Goal: Information Seeking & Learning: Learn about a topic

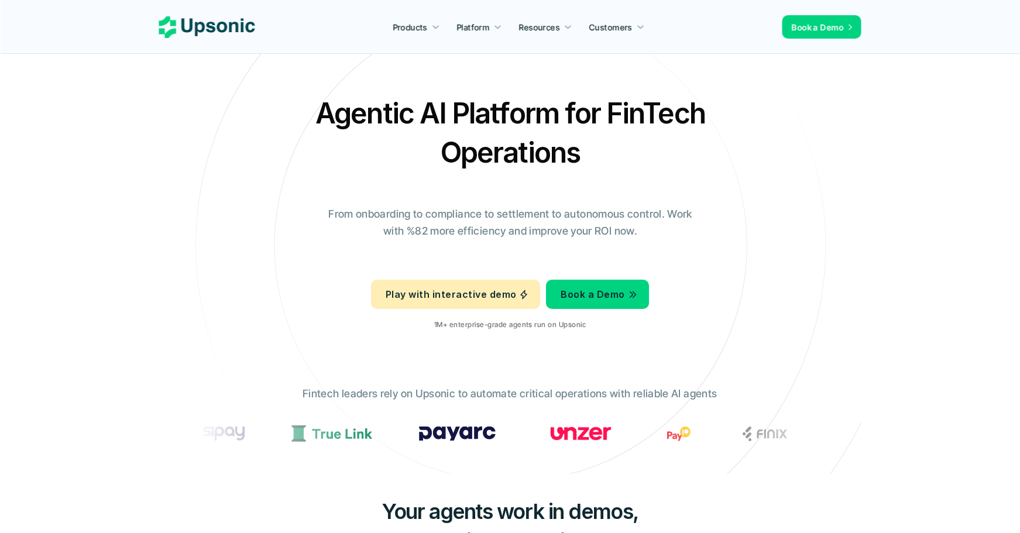
scroll to position [293, 0]
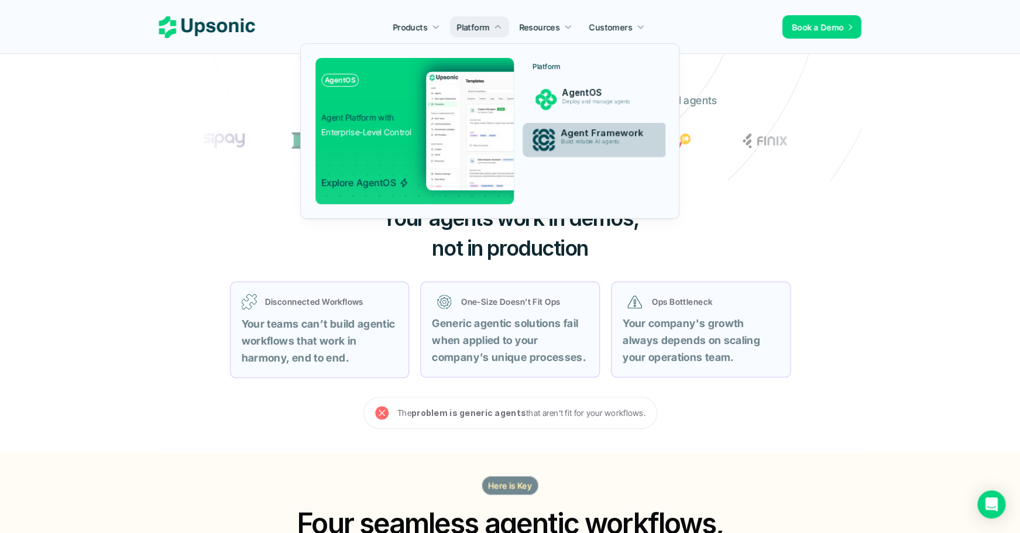
click at [573, 154] on div "Agent Framework Build reliable AI agents" at bounding box center [605, 139] width 103 height 29
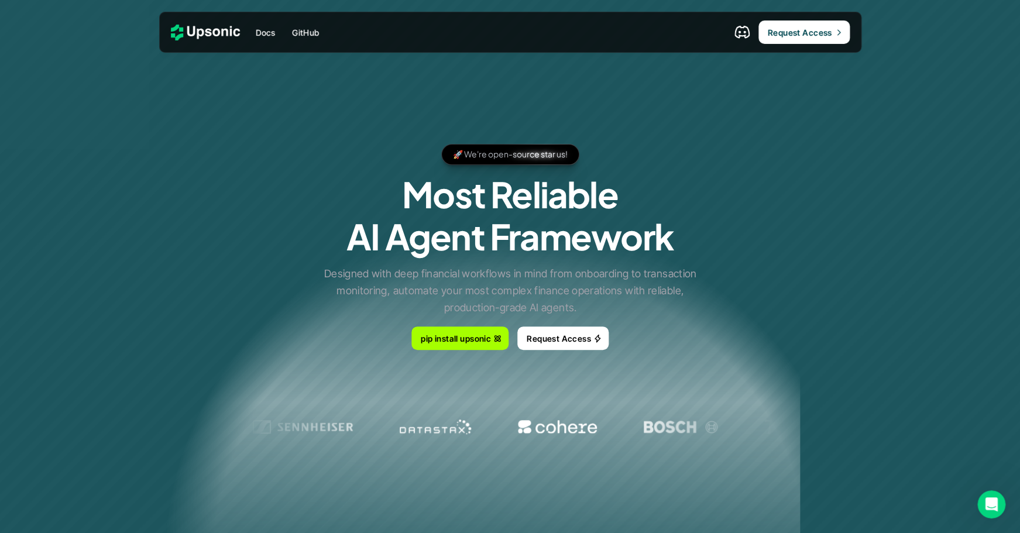
scroll to position [293, 0]
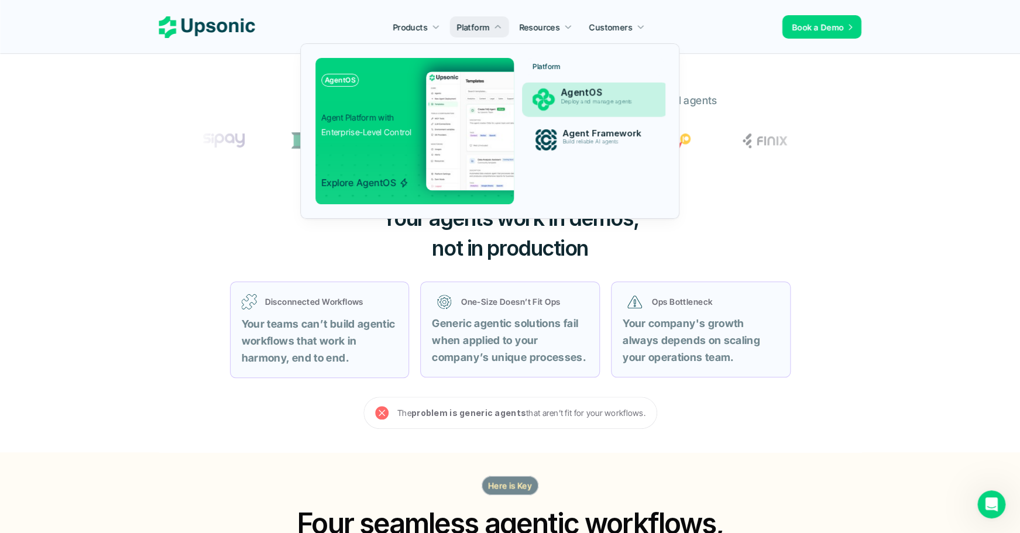
click at [558, 104] on div "AgentOS Deploy and manage agents" at bounding box center [605, 99] width 103 height 29
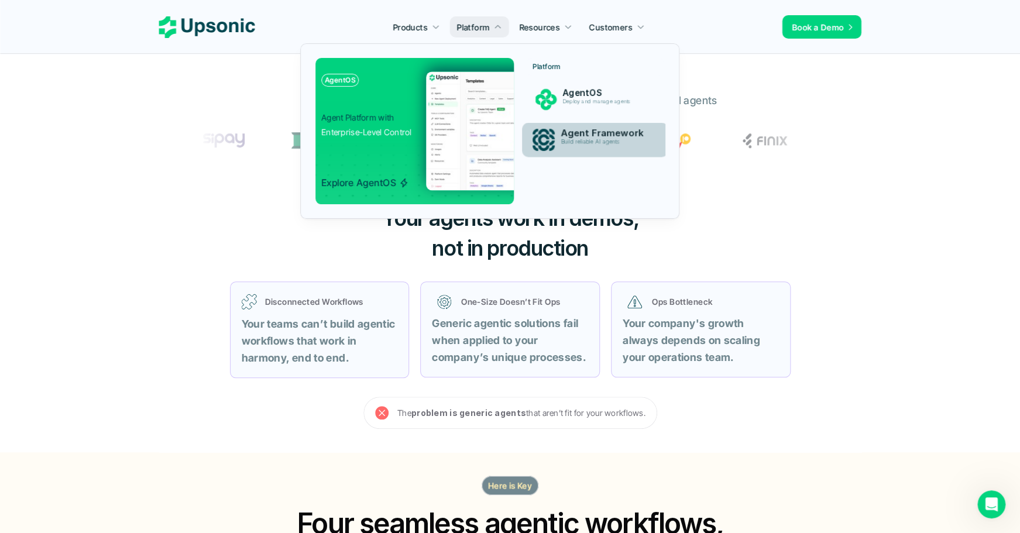
click at [568, 139] on p "Agent Framework" at bounding box center [605, 133] width 91 height 11
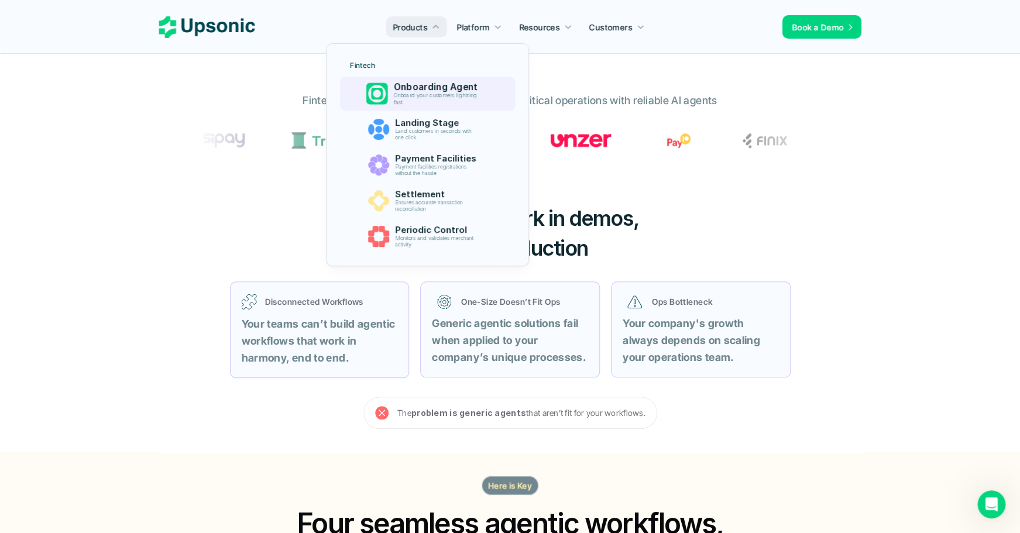
click at [427, 85] on p "Onboarding Agent" at bounding box center [438, 87] width 90 height 11
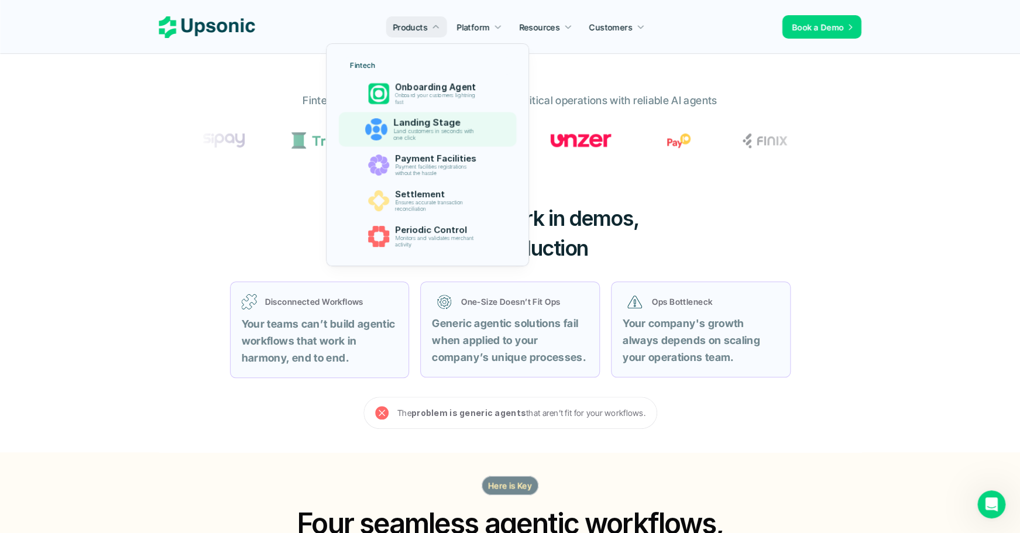
click at [427, 125] on p "Landing Stage" at bounding box center [438, 122] width 91 height 11
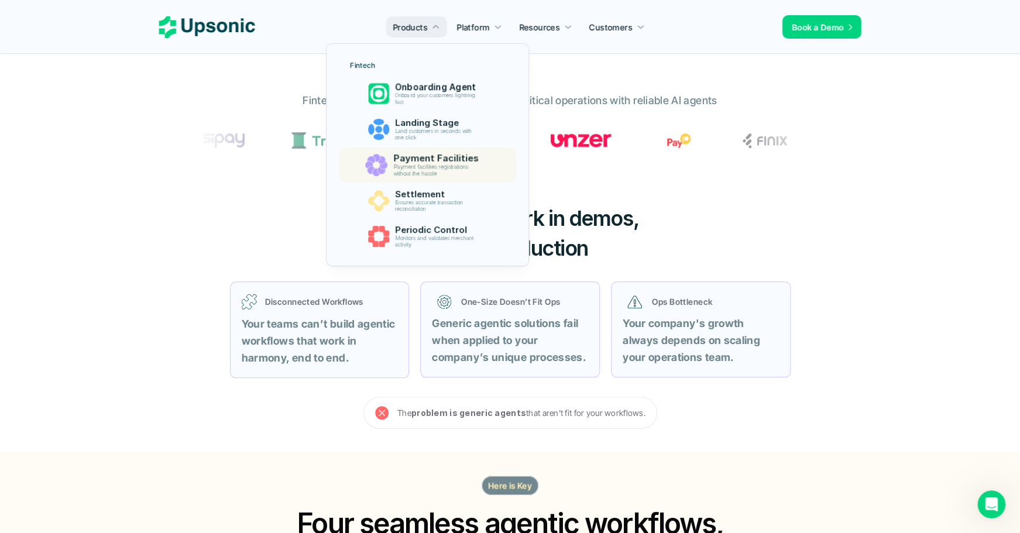
click at [423, 166] on p "Payment facilities registrations without the hassle" at bounding box center [438, 170] width 90 height 13
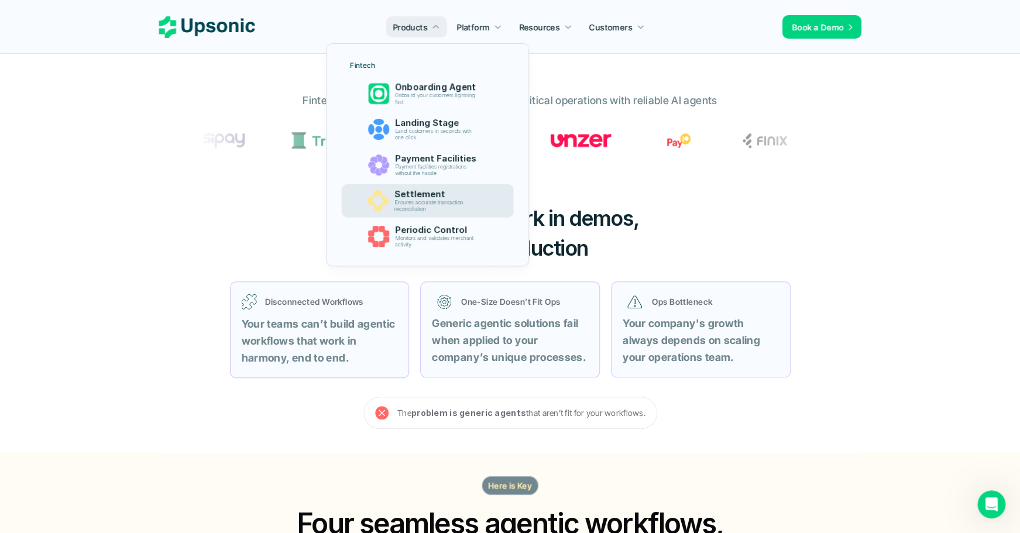
click at [421, 200] on p "Settlement" at bounding box center [438, 194] width 88 height 11
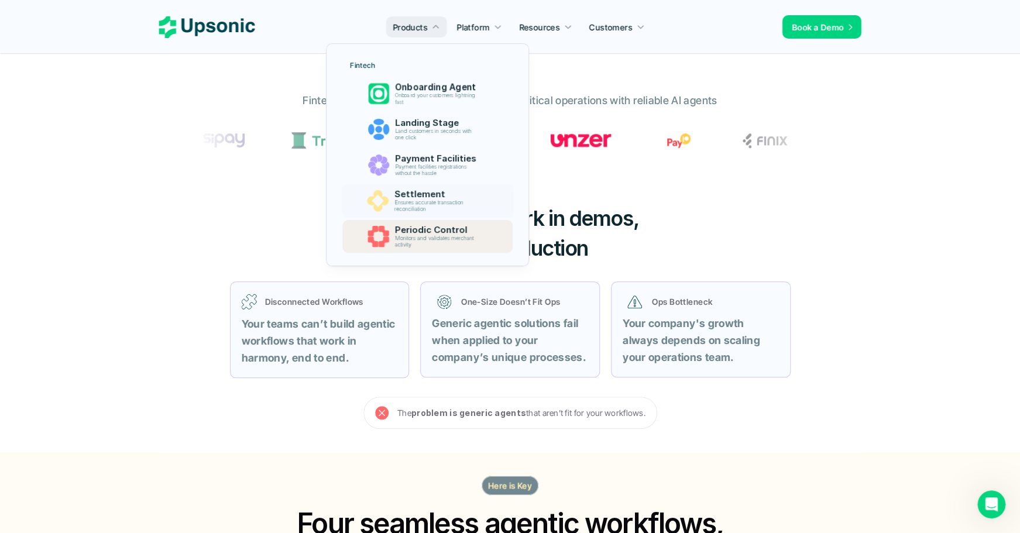
click at [423, 230] on p "Periodic Control" at bounding box center [437, 230] width 87 height 11
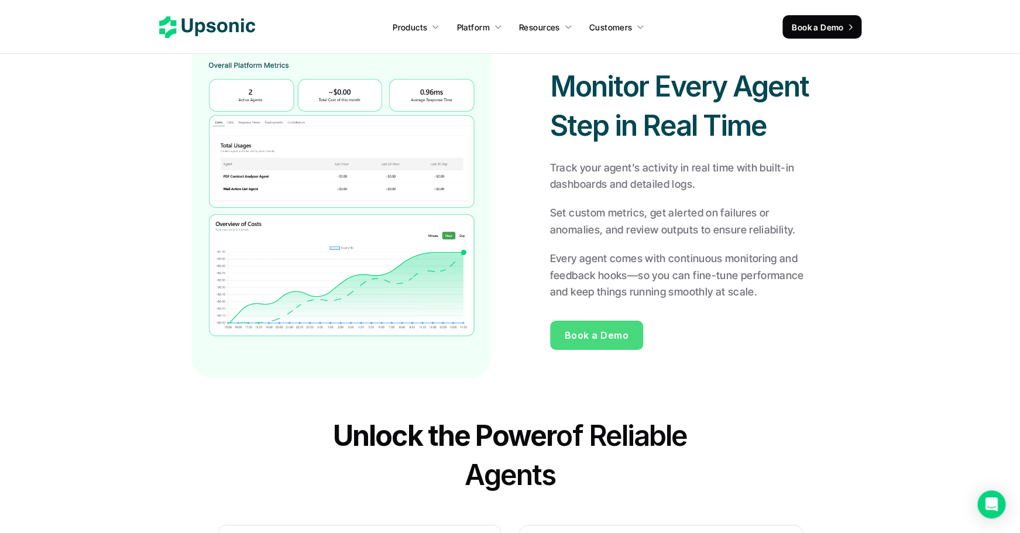
scroll to position [1832, 0]
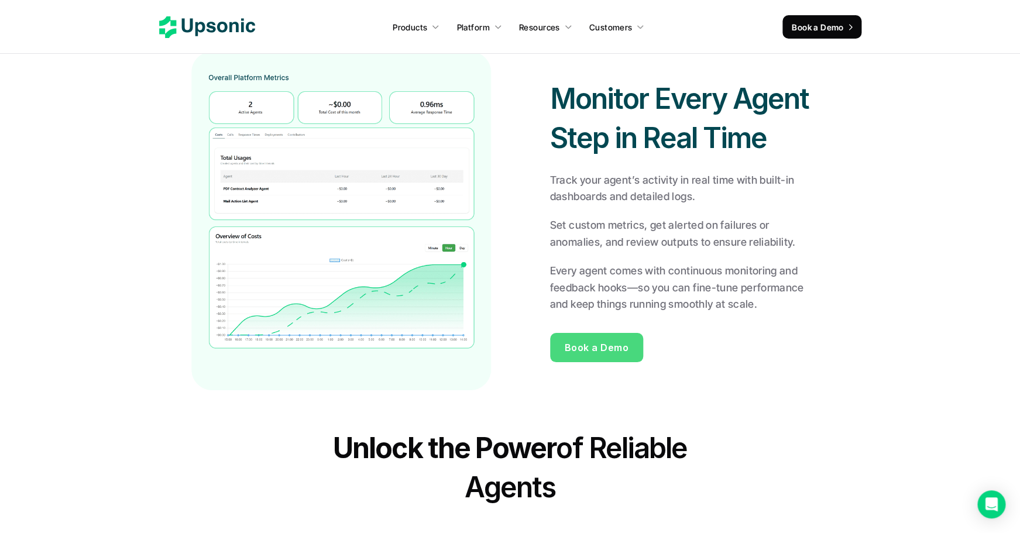
click at [243, 35] on icon at bounding box center [207, 27] width 96 height 22
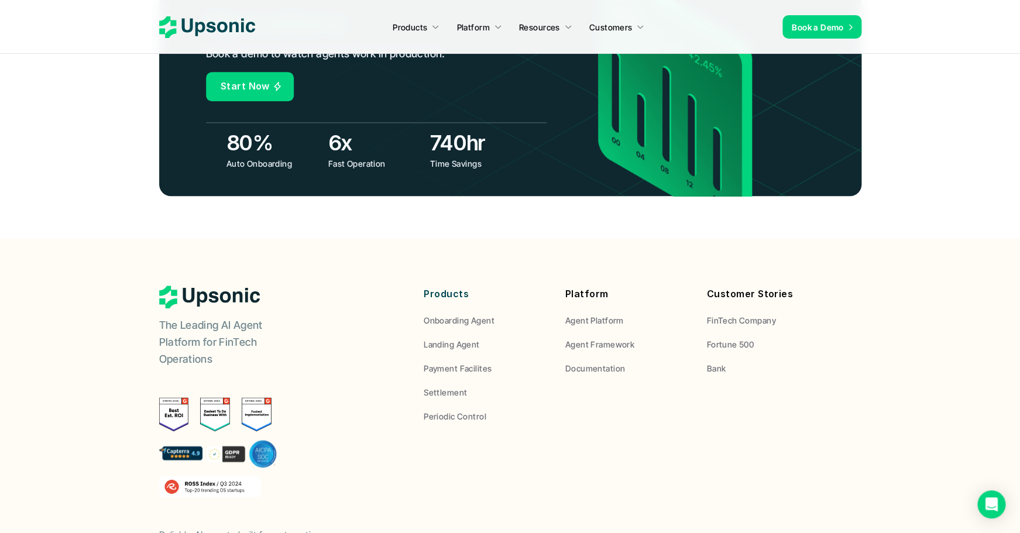
scroll to position [4591, 0]
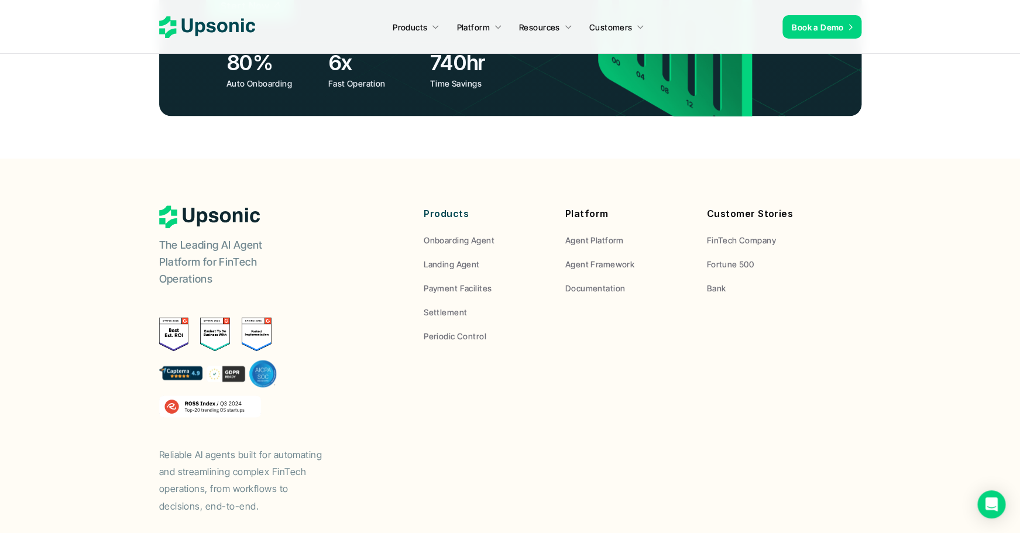
click at [190, 359] on img at bounding box center [218, 373] width 118 height 28
click at [183, 359] on img at bounding box center [218, 373] width 118 height 28
click at [181, 359] on img at bounding box center [218, 373] width 118 height 28
drag, startPoint x: 199, startPoint y: 272, endPoint x: 270, endPoint y: 266, distance: 71.0
click at [272, 317] on div at bounding box center [215, 334] width 112 height 34
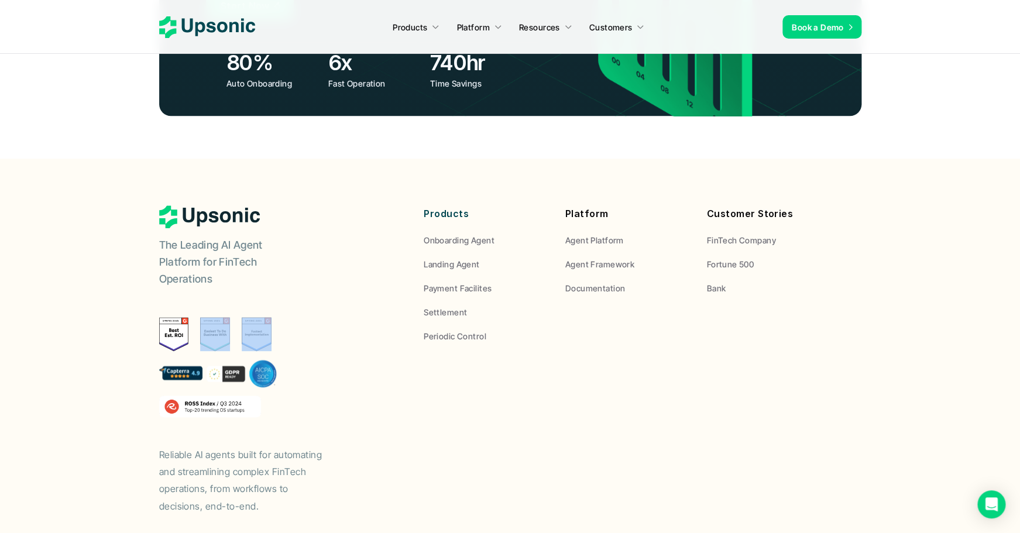
click at [199, 359] on img at bounding box center [218, 373] width 118 height 28
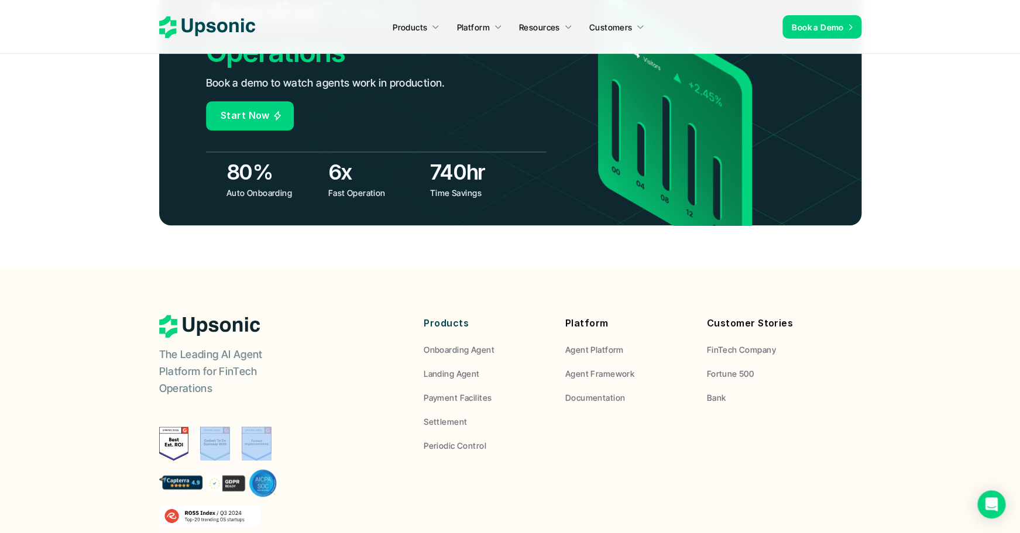
scroll to position [4473, 0]
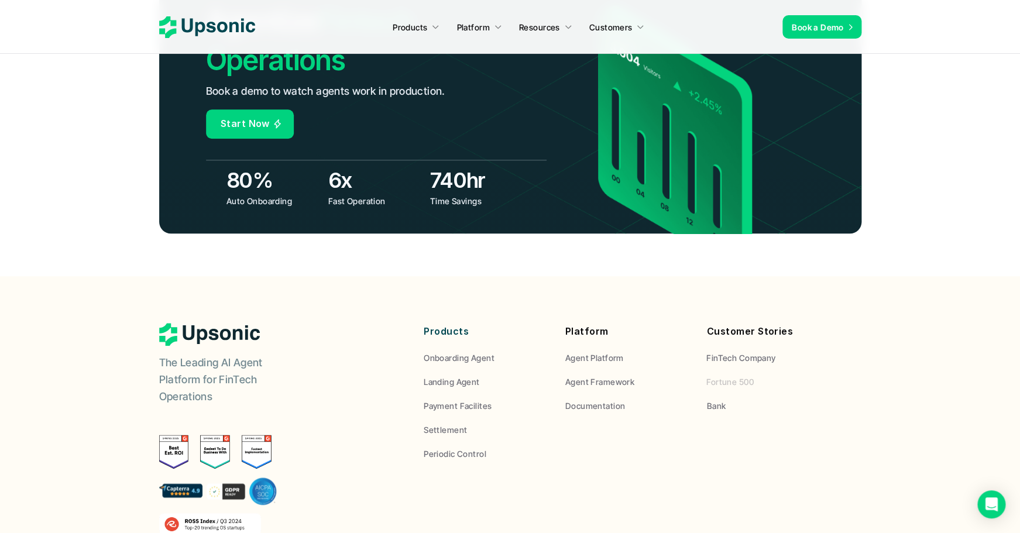
click at [737, 376] on p "Fortune 500" at bounding box center [729, 382] width 47 height 12
click at [732, 376] on p "Fortune 500" at bounding box center [729, 382] width 47 height 12
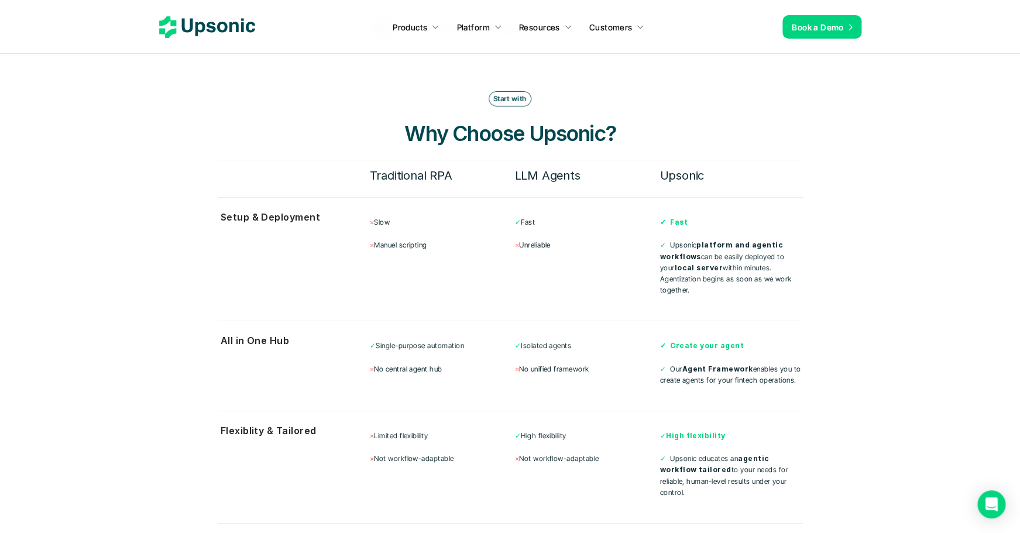
scroll to position [3659, 0]
